Goal: Information Seeking & Learning: Learn about a topic

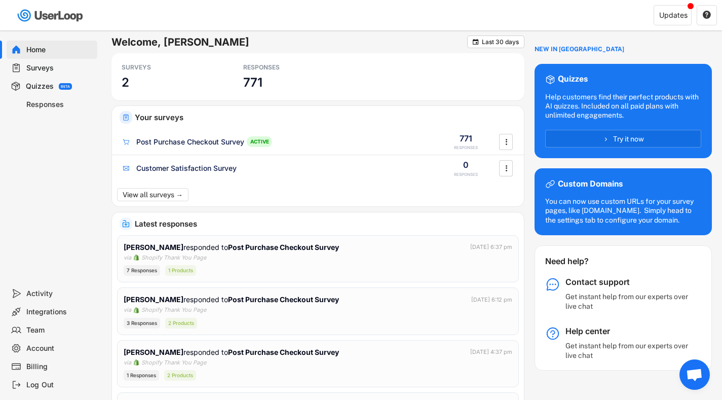
click at [49, 105] on div "Responses" at bounding box center [59, 105] width 67 height 10
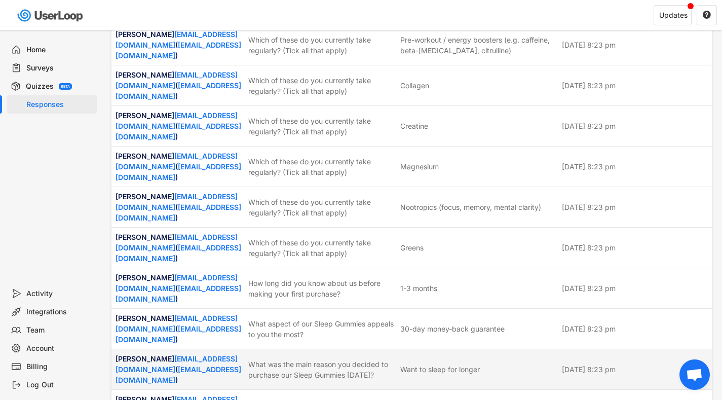
scroll to position [3038, 0]
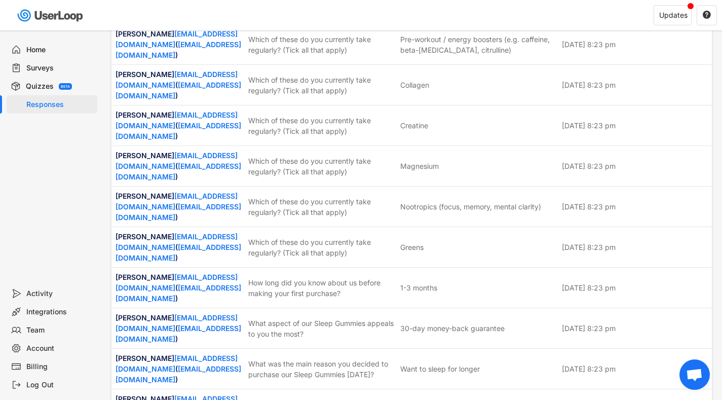
click at [39, 68] on div "Surveys" at bounding box center [59, 68] width 67 height 10
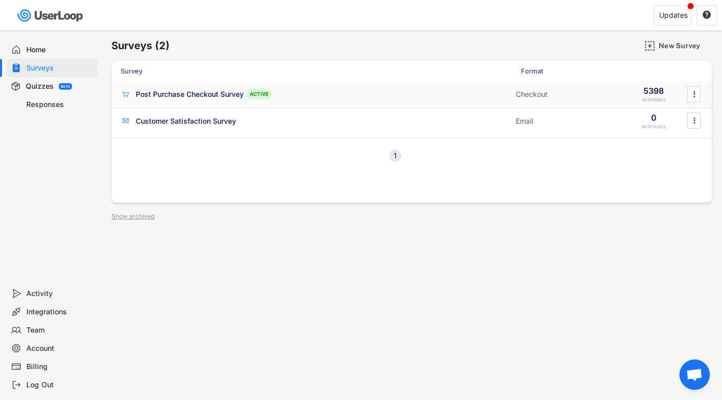
click at [209, 93] on div "Post Purchase Checkout Survey" at bounding box center [190, 94] width 108 height 10
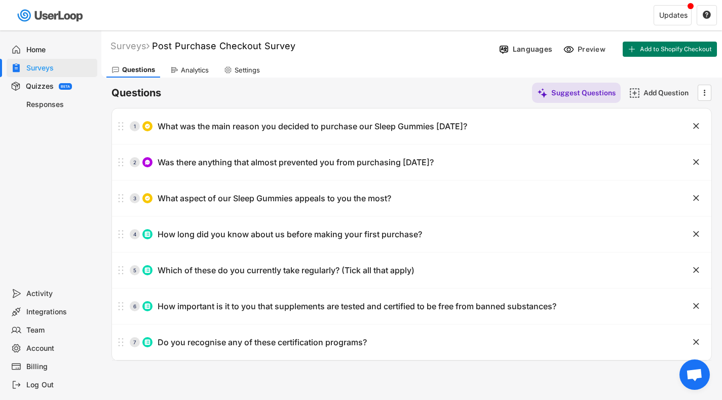
click at [198, 68] on div "Analytics" at bounding box center [195, 70] width 28 height 9
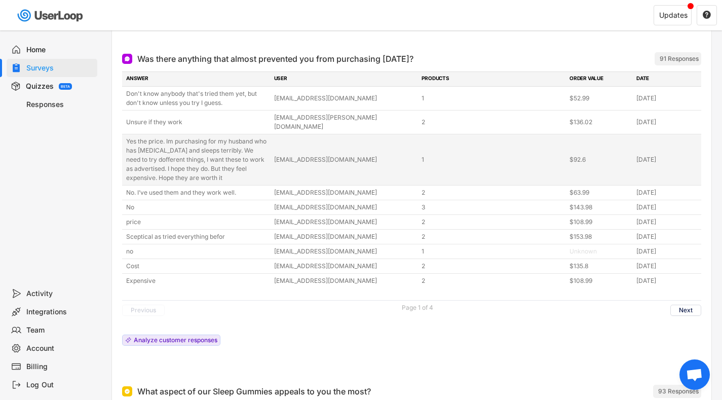
scroll to position [279, 0]
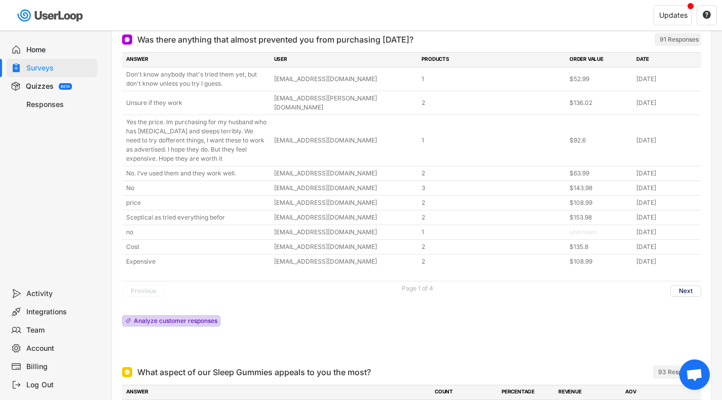
click at [151, 318] on div "Analyze customer responses" at bounding box center [176, 321] width 84 height 6
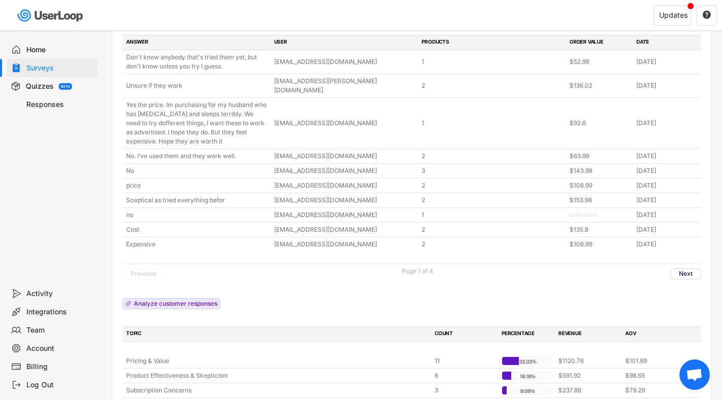
scroll to position [302, 0]
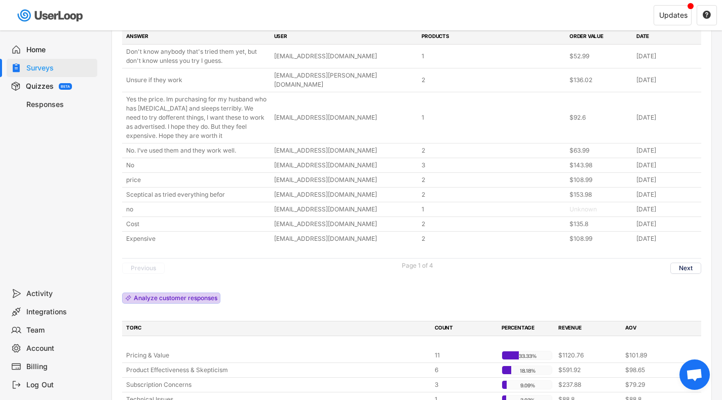
click at [139, 295] on div "Analyze customer responses" at bounding box center [176, 298] width 84 height 6
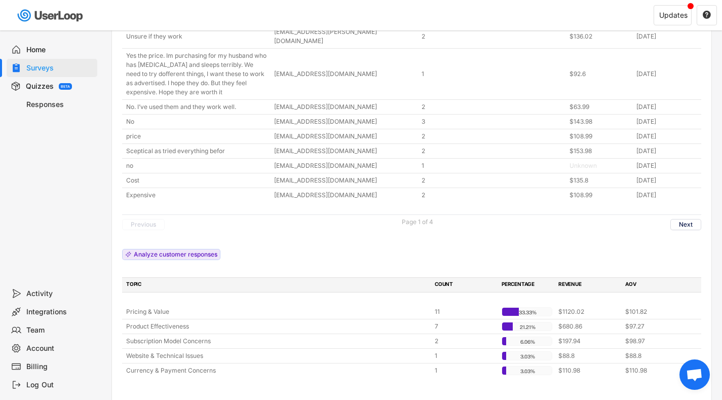
scroll to position [357, 0]
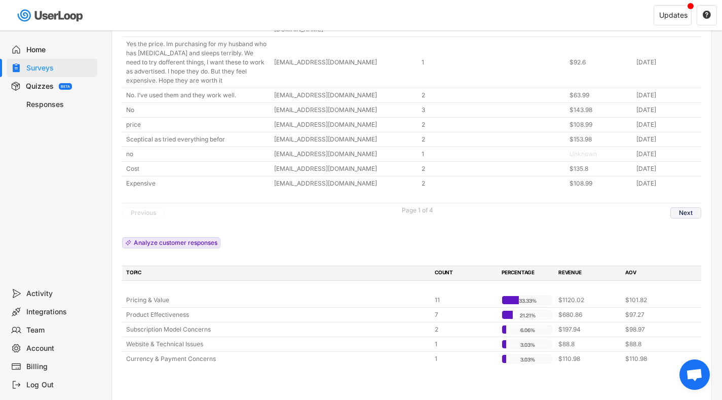
click at [690, 207] on button "Next" at bounding box center [685, 212] width 31 height 11
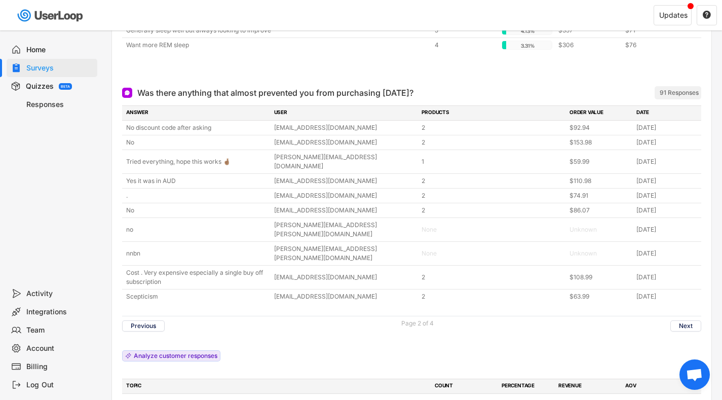
scroll to position [219, 0]
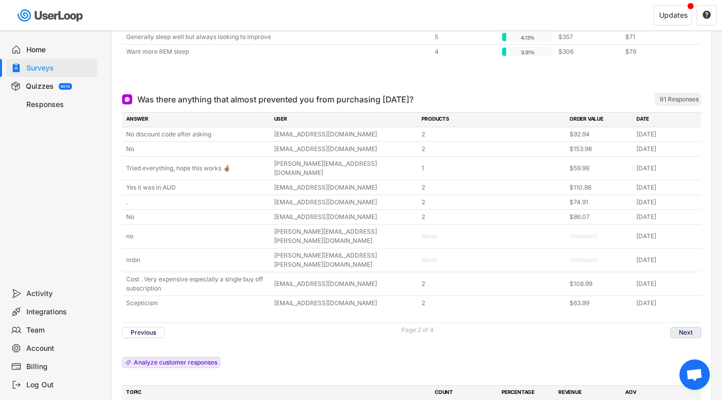
click at [687, 327] on button "Next" at bounding box center [685, 332] width 31 height 11
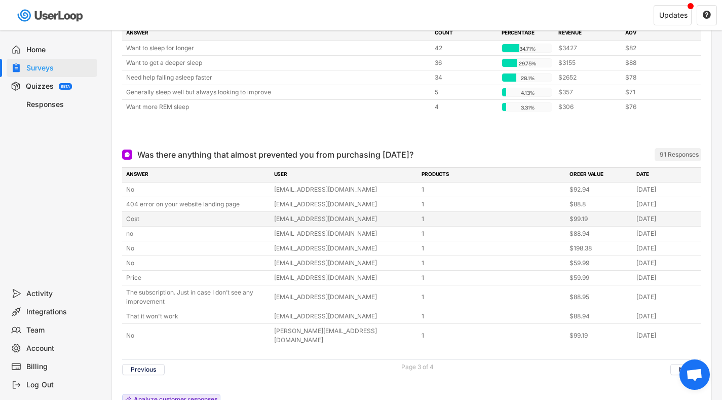
scroll to position [179, 0]
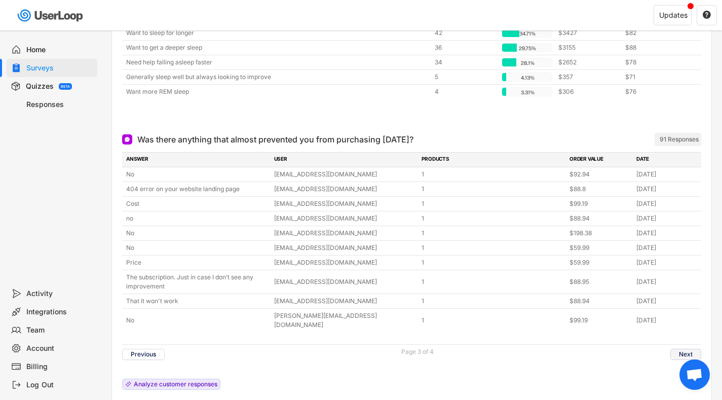
click at [688, 349] on button "Next" at bounding box center [685, 354] width 31 height 11
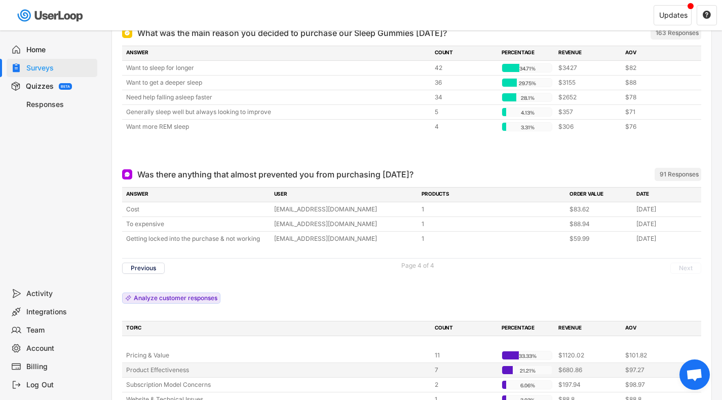
scroll to position [0, 0]
